Goal: Obtain resource: Obtain resource

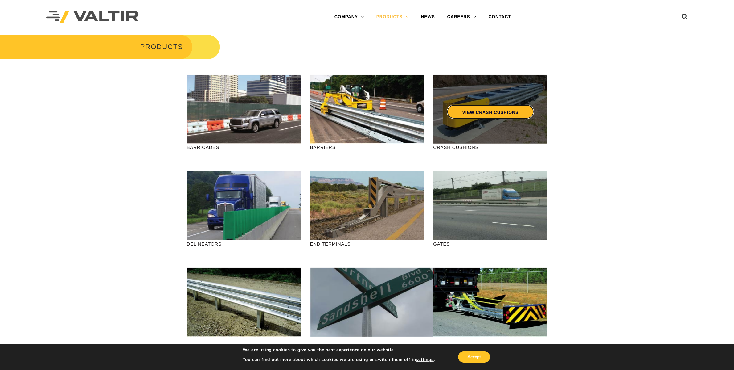
click at [468, 110] on link "VIEW CRASH CUSHIONS" at bounding box center [490, 112] width 87 height 14
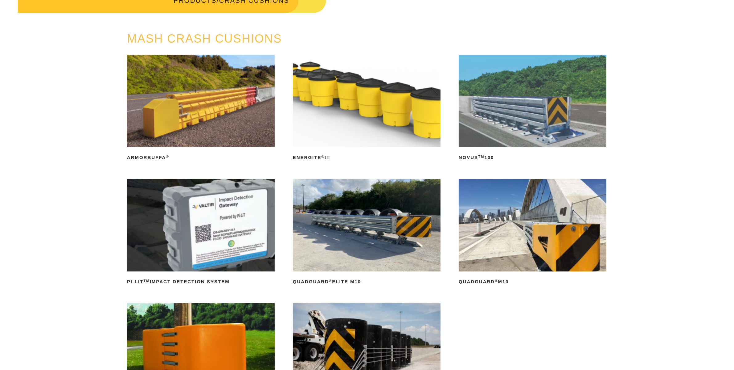
scroll to position [116, 0]
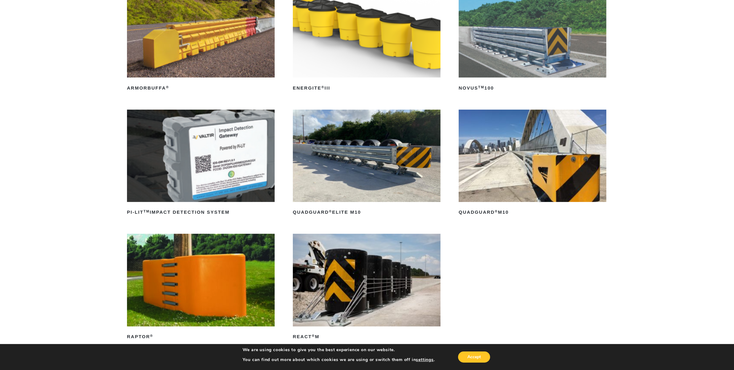
click at [488, 171] on img at bounding box center [533, 155] width 148 height 92
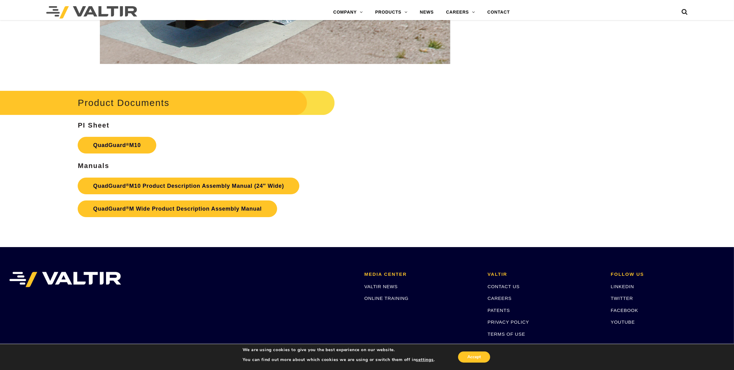
scroll to position [2653, 0]
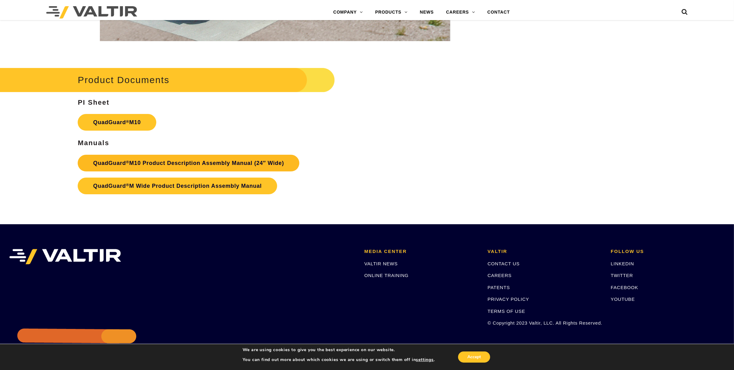
click at [237, 162] on link "QuadGuard ® M10 Product Description Assembly Manual (24″ Wide)" at bounding box center [189, 163] width 222 height 17
click at [120, 122] on link "QuadGuard ® M10" at bounding box center [117, 122] width 78 height 17
